Goal: Information Seeking & Learning: Find specific fact

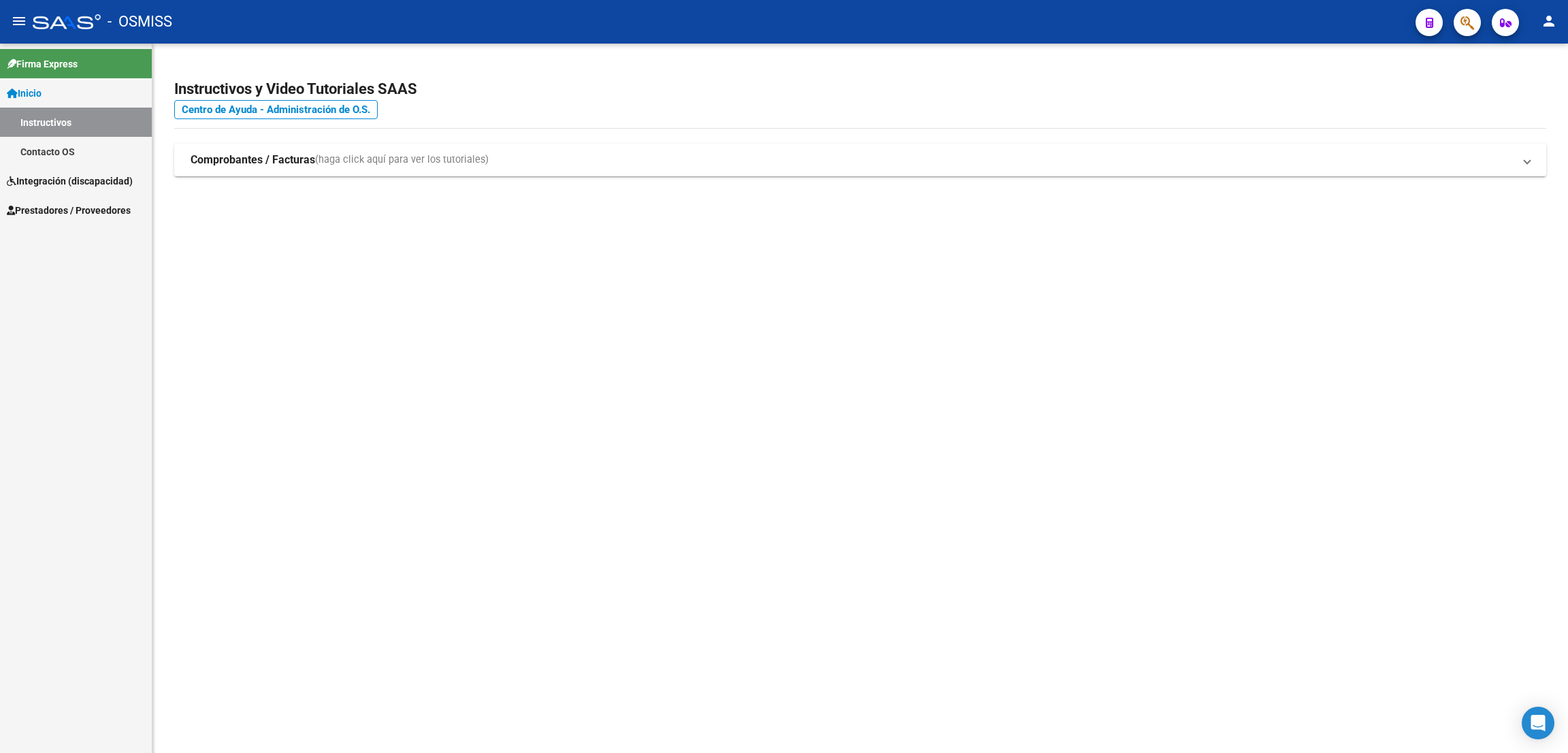
click at [79, 212] on span "Prestadores / Proveedores" at bounding box center [69, 210] width 124 height 15
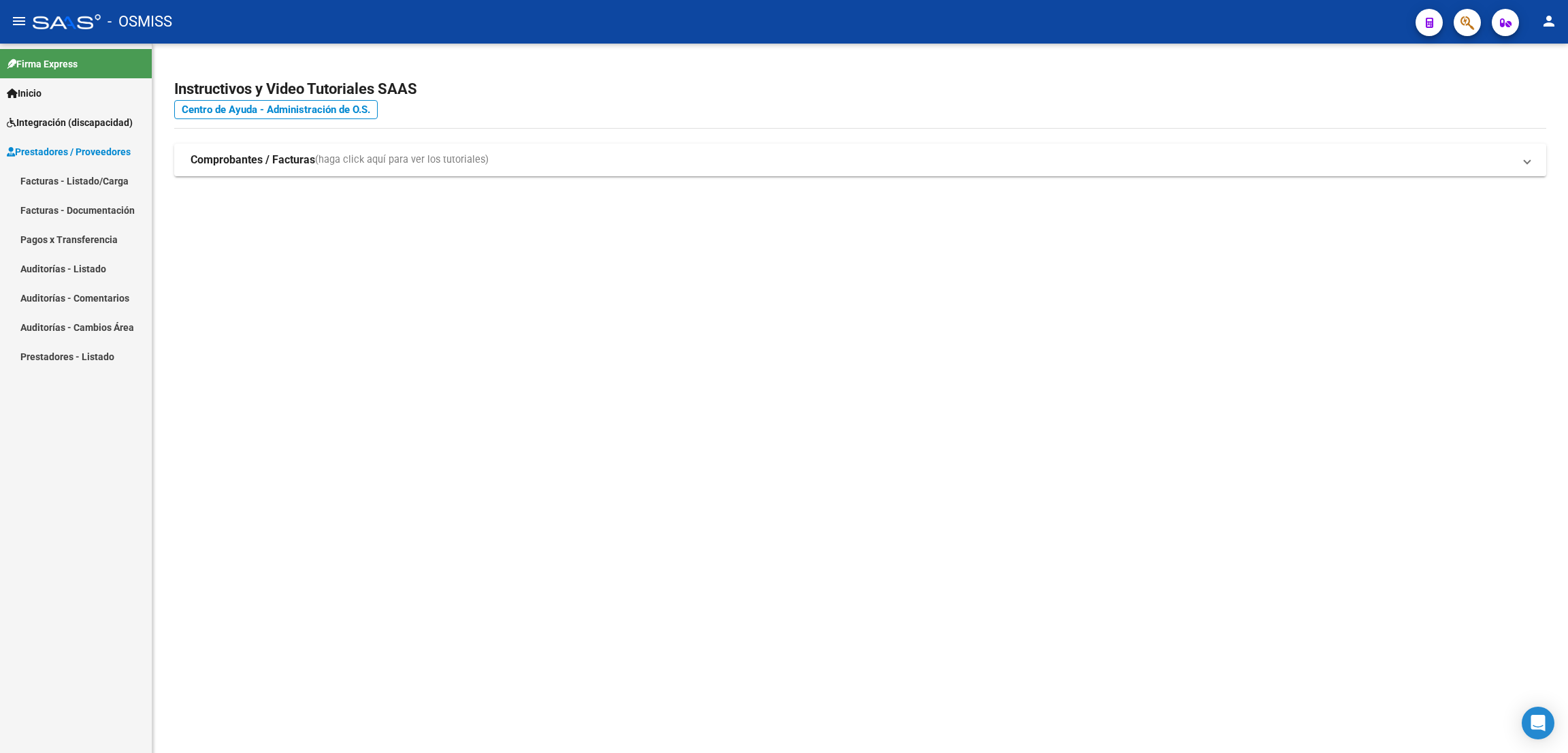
click at [85, 237] on link "Pagos x Transferencia" at bounding box center [76, 238] width 152 height 29
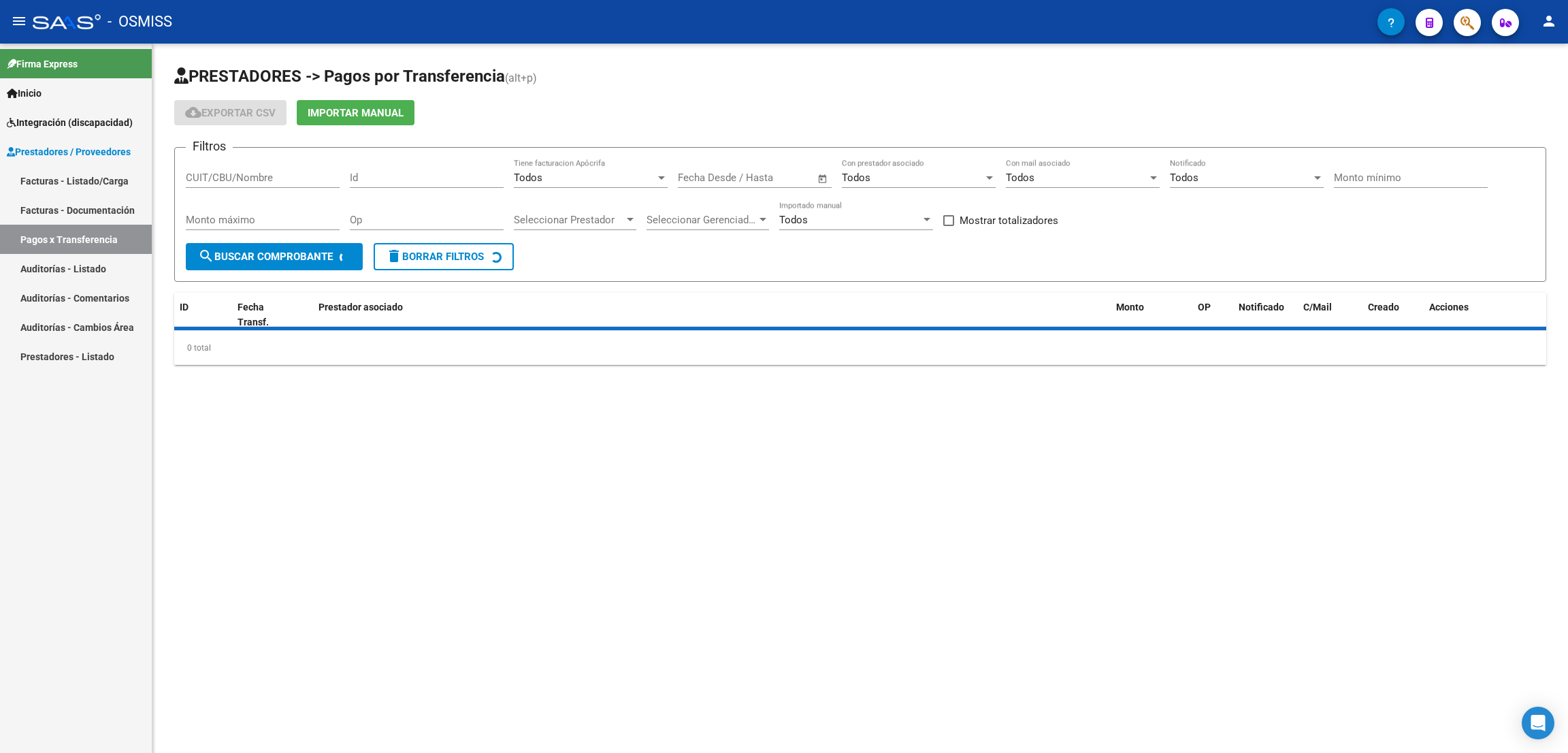
click at [84, 177] on link "Facturas - Listado/Carga" at bounding box center [76, 180] width 152 height 29
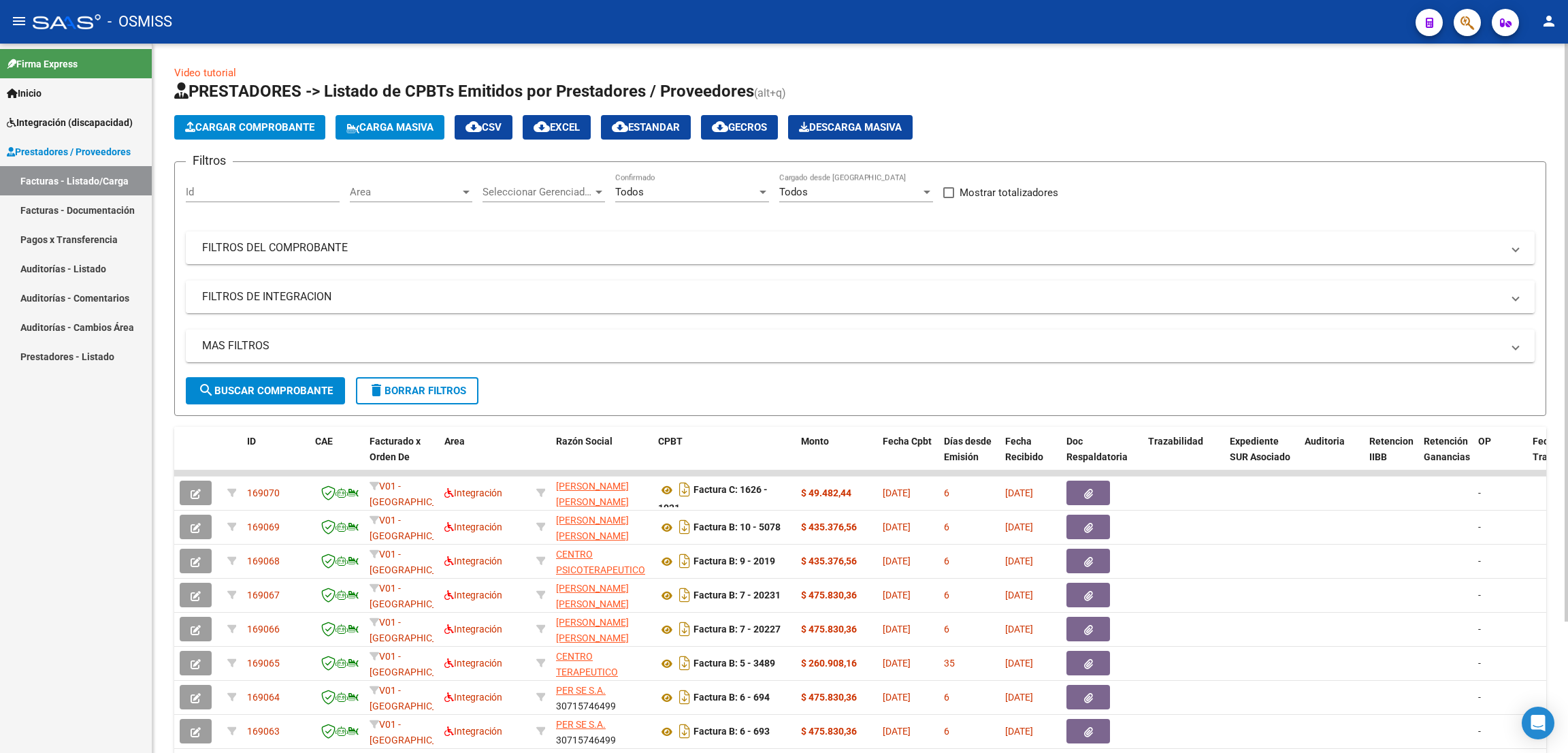
click at [280, 296] on mat-panel-title "FILTROS DE INTEGRACION" at bounding box center [852, 296] width 1300 height 15
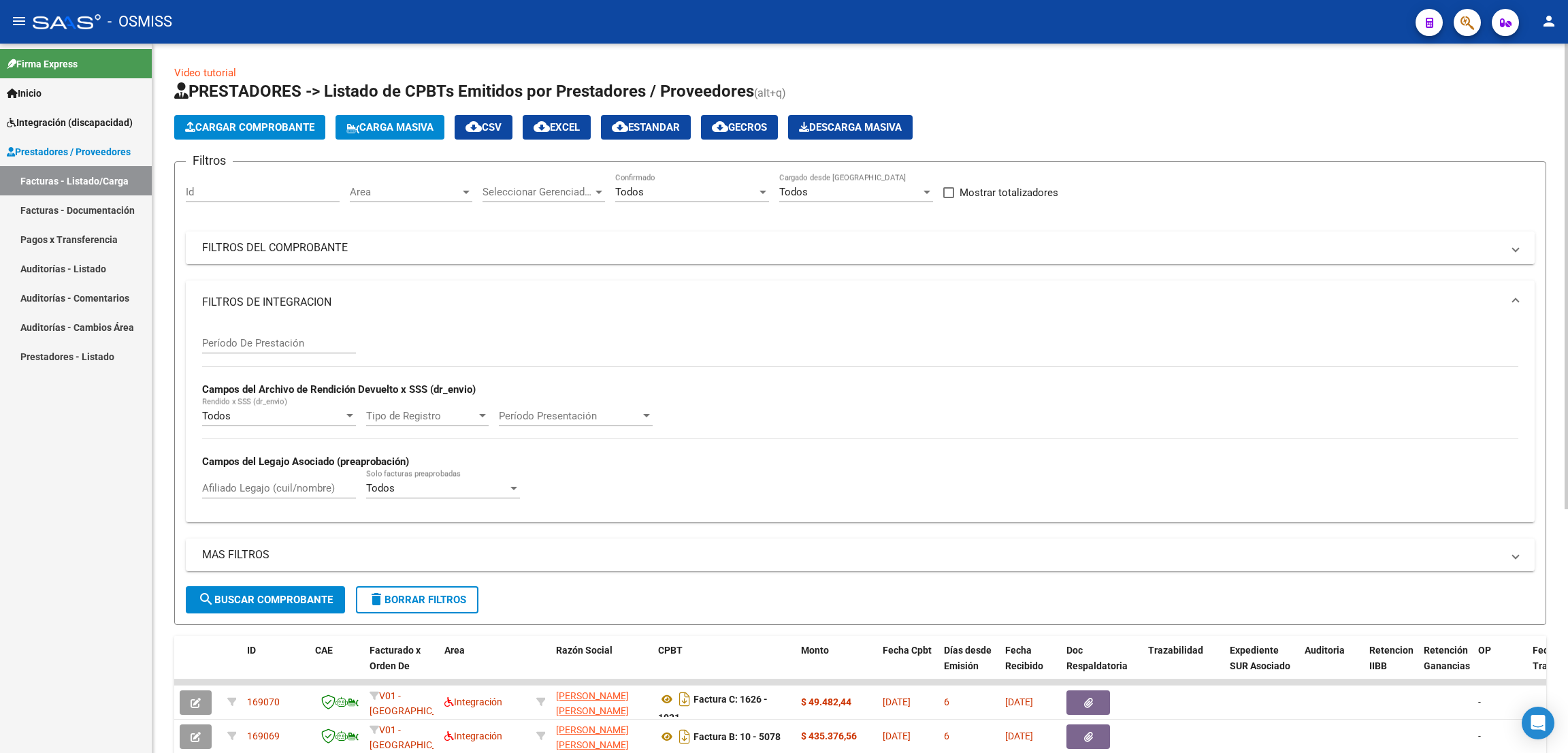
click at [317, 249] on mat-panel-title "FILTROS DEL COMPROBANTE" at bounding box center [852, 247] width 1300 height 15
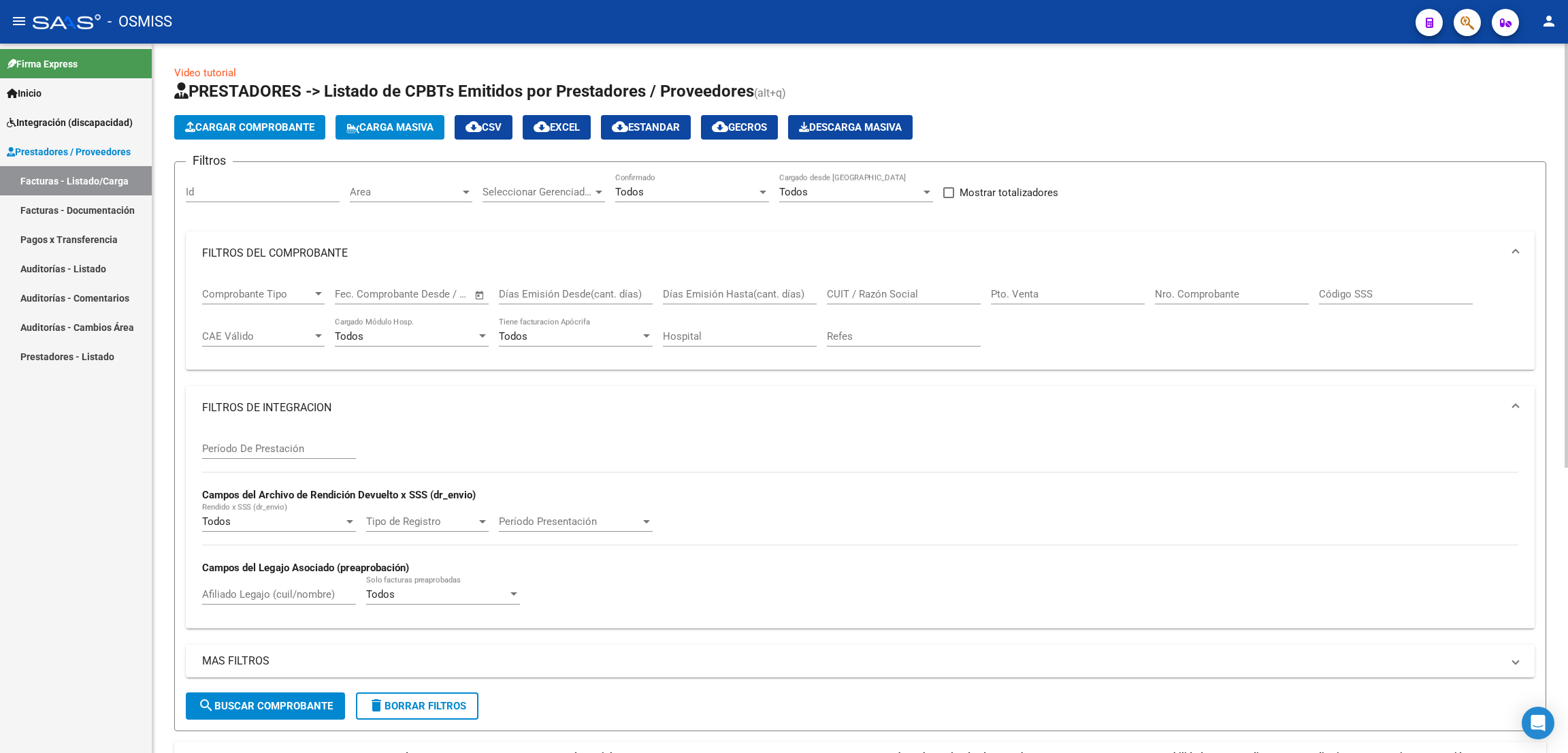
click at [1190, 291] on input "Nro. Comprobante" at bounding box center [1231, 294] width 154 height 13
type input "1103"
click at [252, 449] on input "Período De Prestación" at bounding box center [279, 449] width 154 height 13
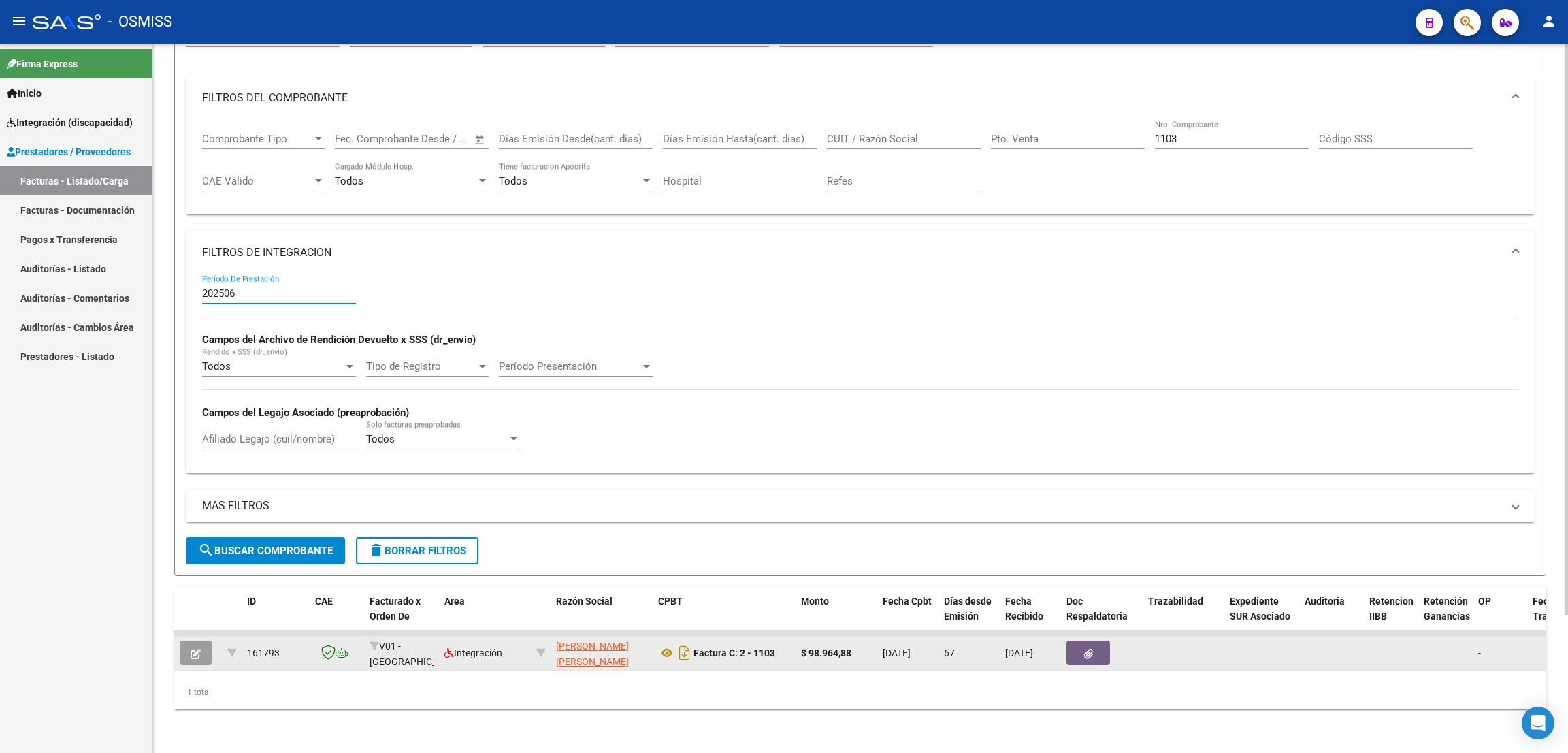
type input "202506"
click at [191, 649] on icon "button" at bounding box center [195, 654] width 10 height 10
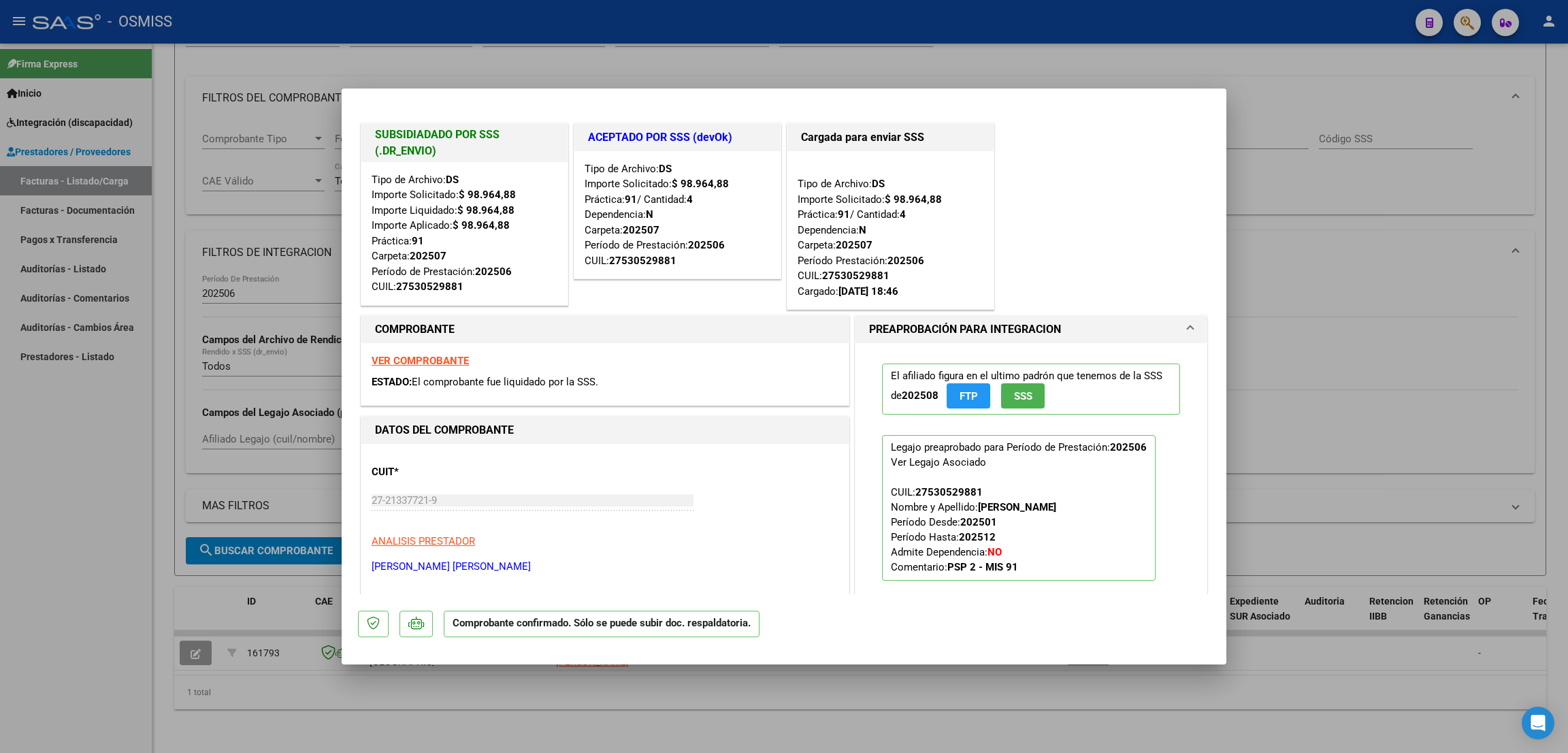
click at [108, 526] on div at bounding box center [784, 376] width 1568 height 753
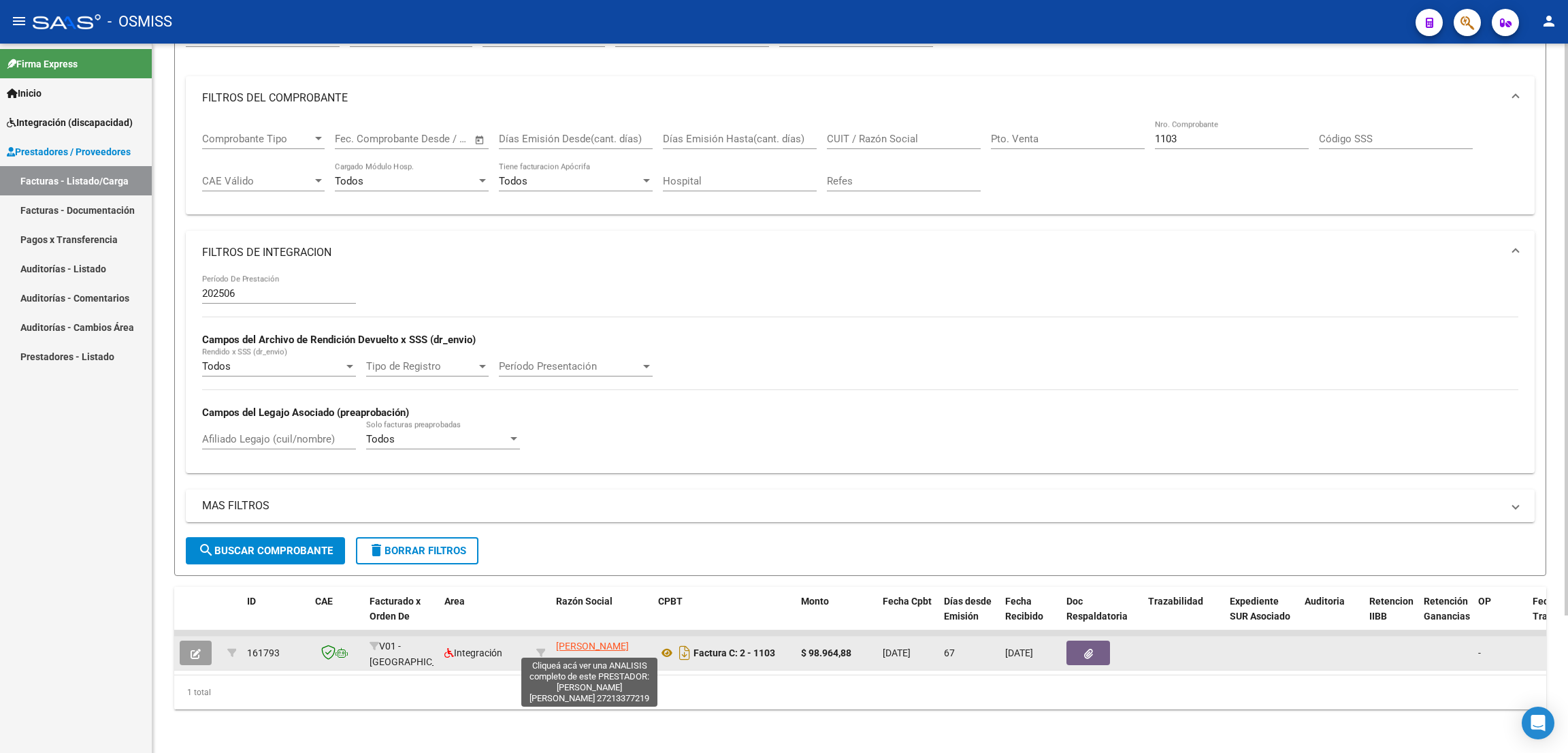
click at [587, 640] on span "[PERSON_NAME] [PERSON_NAME]" at bounding box center [592, 654] width 73 height 27
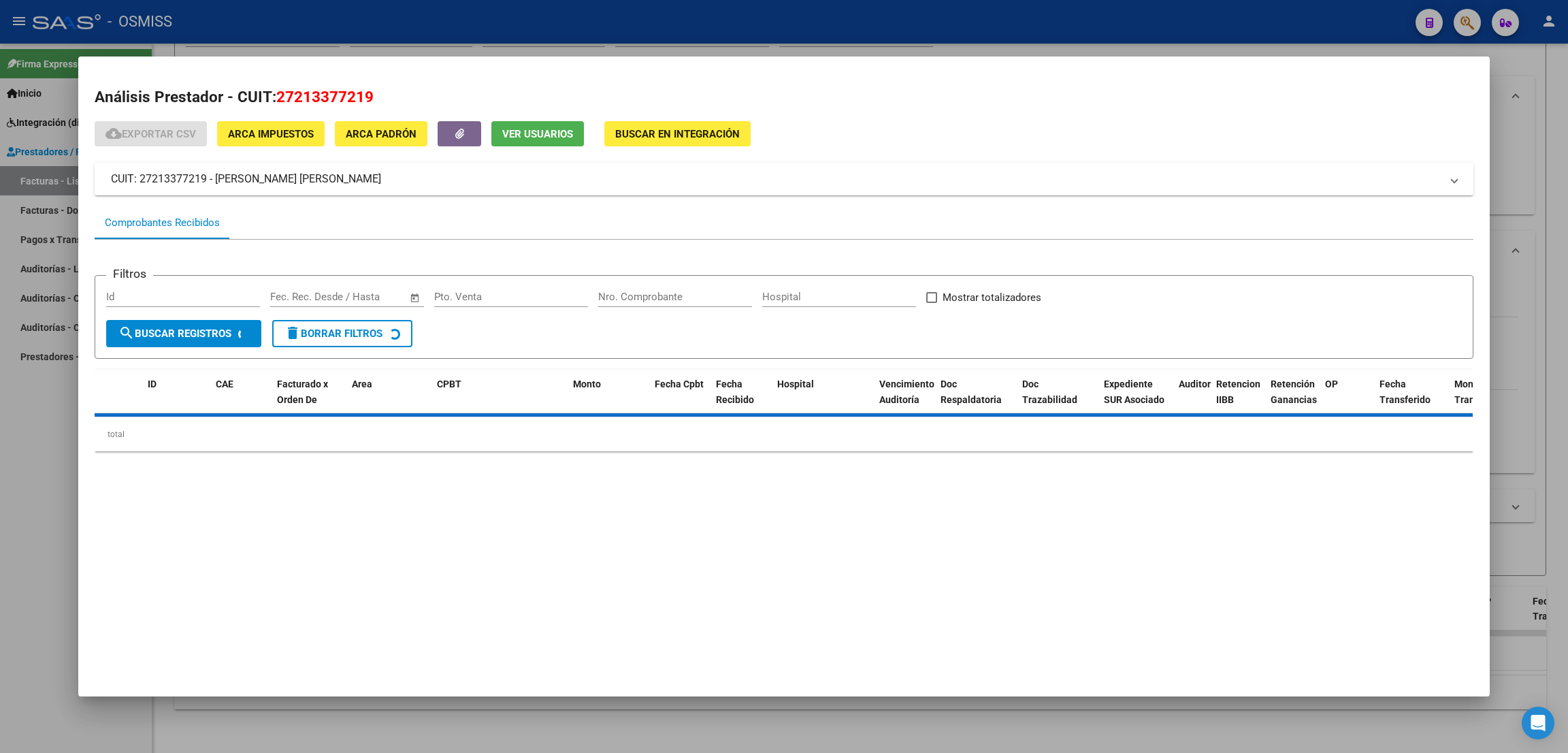
drag, startPoint x: 383, startPoint y: 95, endPoint x: 277, endPoint y: 91, distance: 106.1
click at [277, 91] on h2 "Análisis Prestador - CUIT: 27213377219" at bounding box center [784, 98] width 1379 height 23
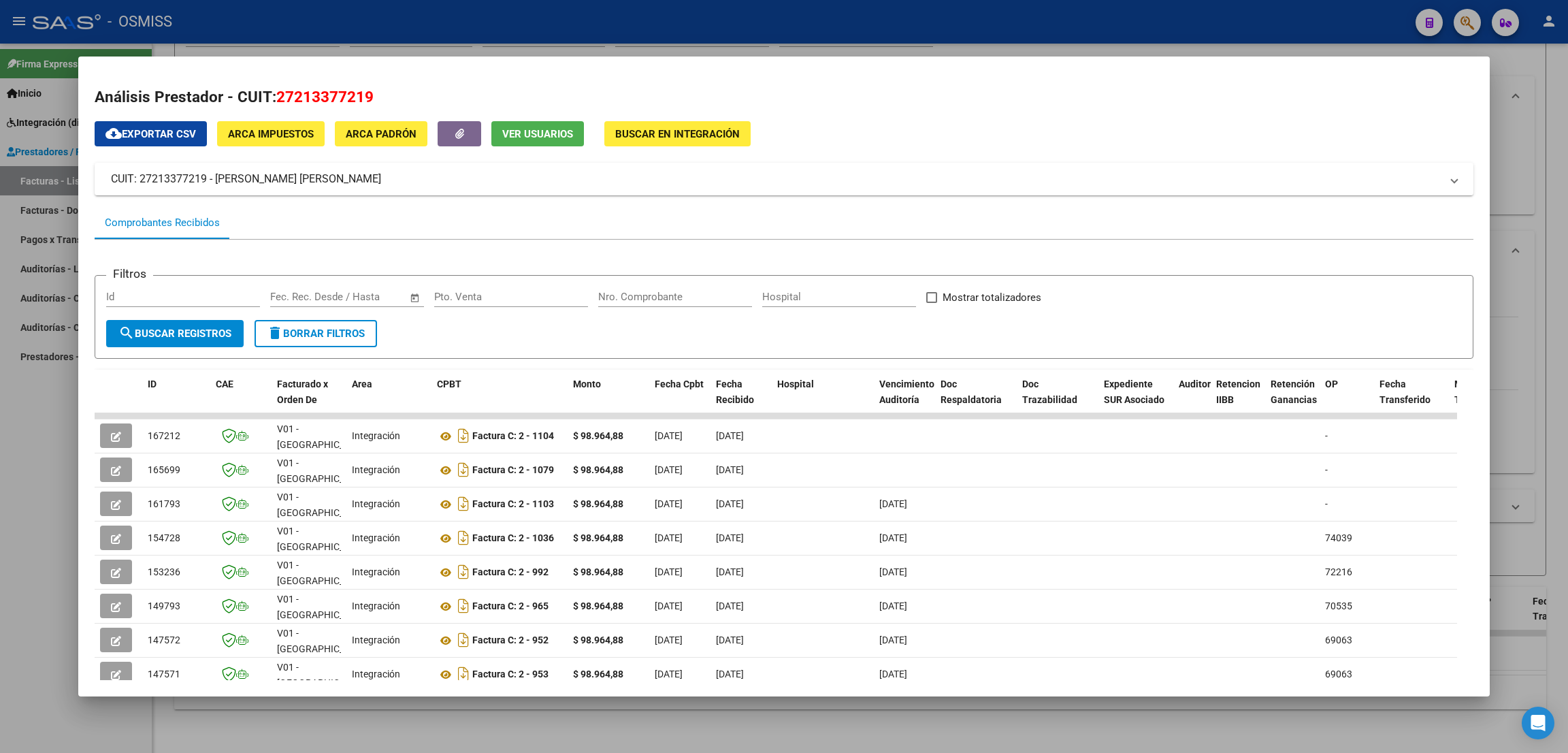
click at [1301, 28] on div at bounding box center [784, 376] width 1568 height 753
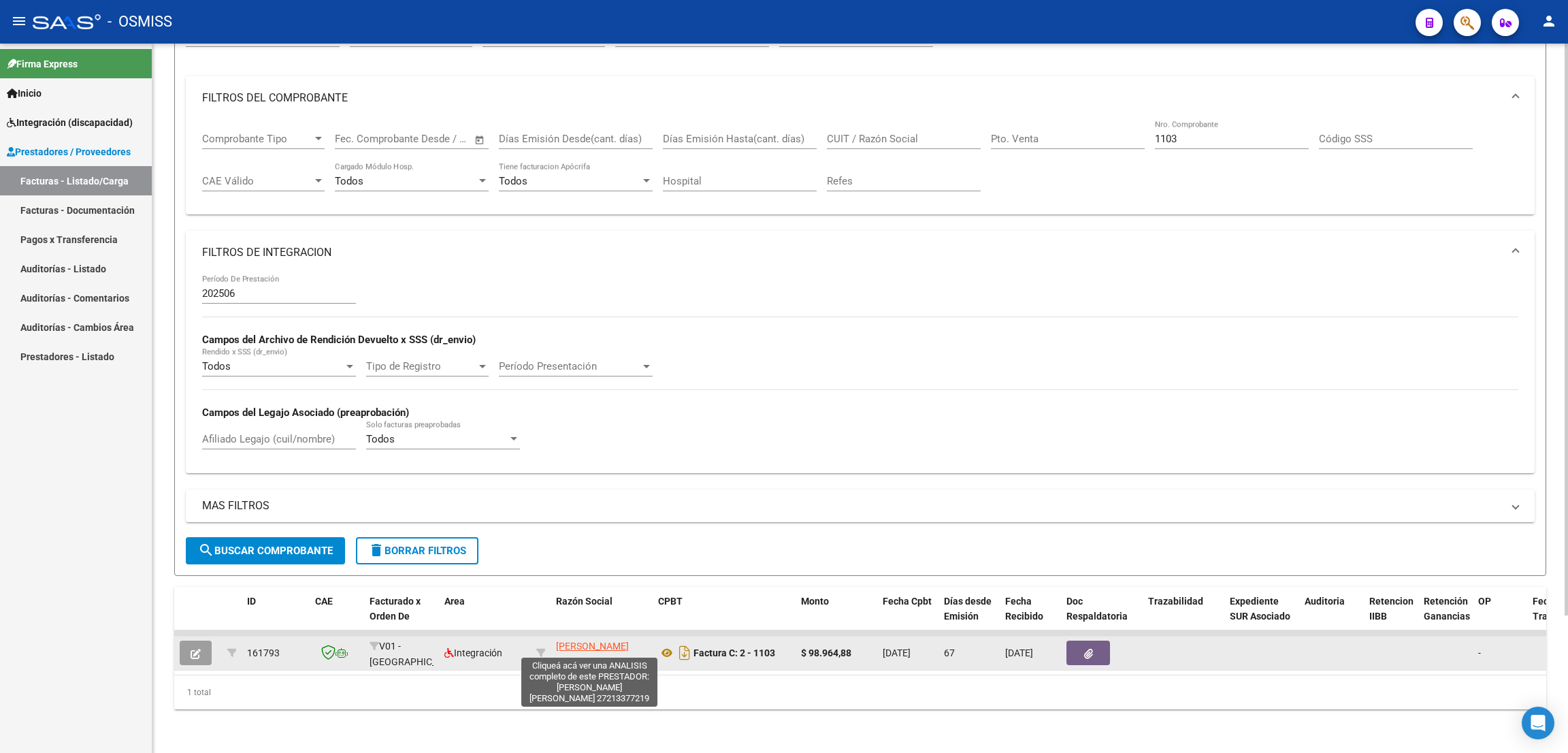
click at [585, 640] on span "[PERSON_NAME] [PERSON_NAME]" at bounding box center [592, 654] width 73 height 27
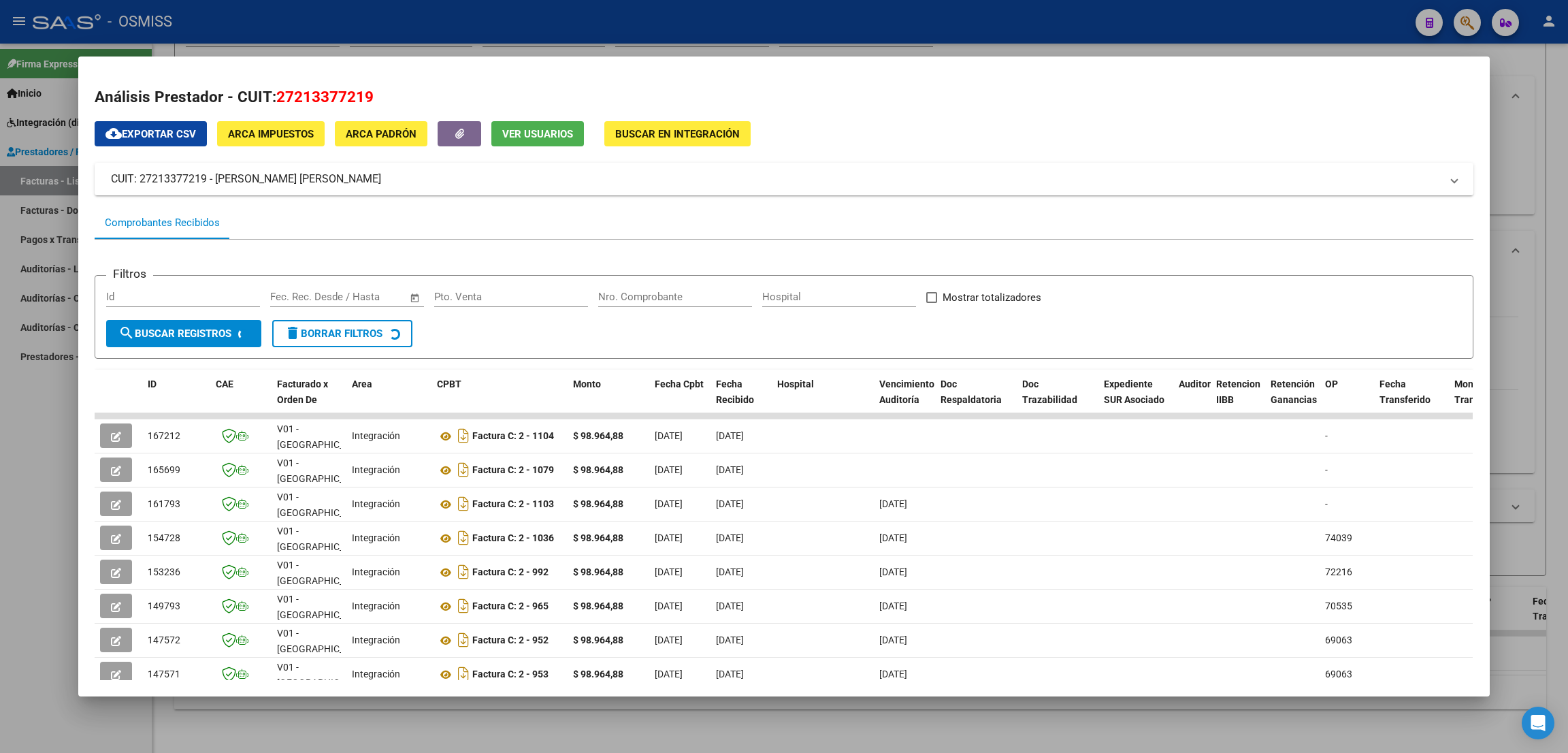
drag, startPoint x: 385, startPoint y: 94, endPoint x: 276, endPoint y: 91, distance: 109.0
click at [276, 91] on h2 "Análisis Prestador - CUIT: 27213377219" at bounding box center [784, 98] width 1379 height 23
copy span "27213377219"
drag, startPoint x: 688, startPoint y: 17, endPoint x: 696, endPoint y: 63, distance: 46.7
click at [688, 16] on div at bounding box center [784, 376] width 1568 height 753
